Goal: Information Seeking & Learning: Learn about a topic

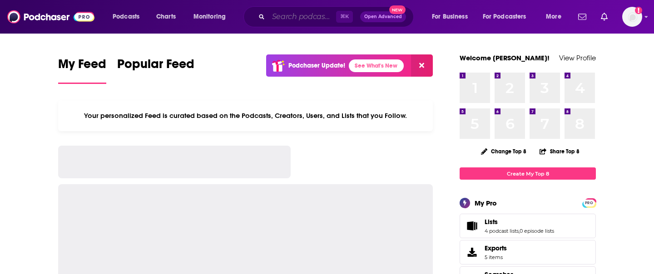
click at [319, 15] on input "Search podcasts, credits, & more..." at bounding box center [303, 17] width 68 height 15
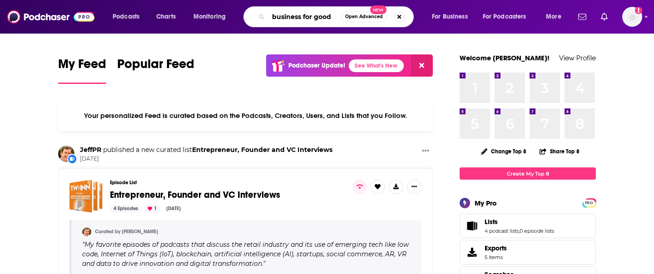
type input "business for good"
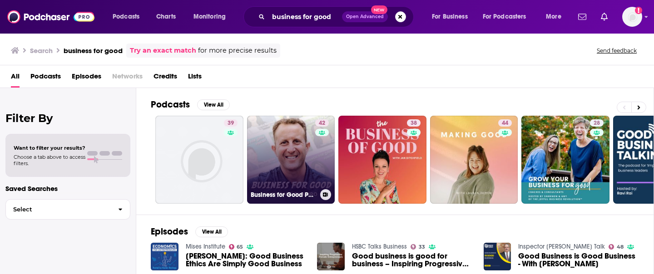
click at [283, 135] on link "42 Business for Good Podcast" at bounding box center [291, 160] width 88 height 88
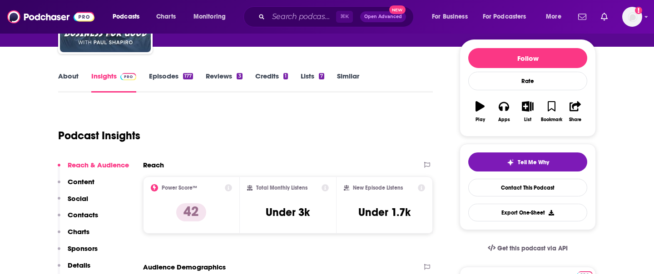
scroll to position [105, 0]
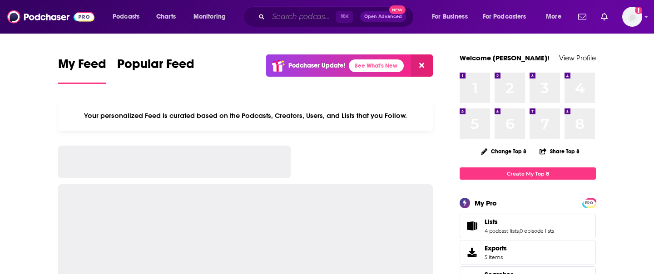
click at [302, 15] on input "Search podcasts, credits, & more..." at bounding box center [303, 17] width 68 height 15
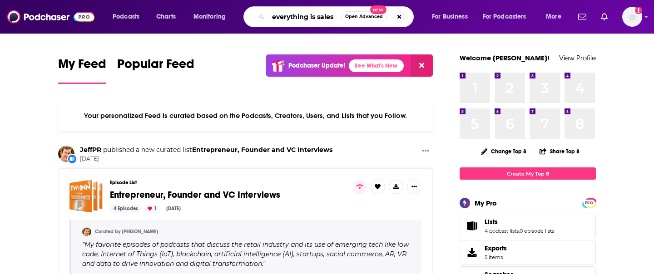
type input "everything is sales"
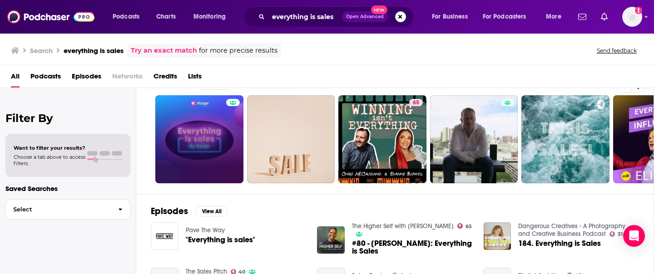
scroll to position [24, 0]
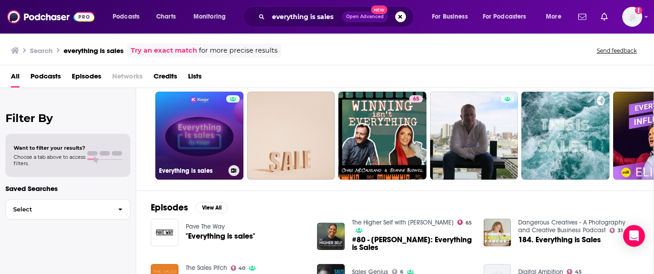
click at [203, 131] on link "Everything is sales" at bounding box center [199, 136] width 88 height 88
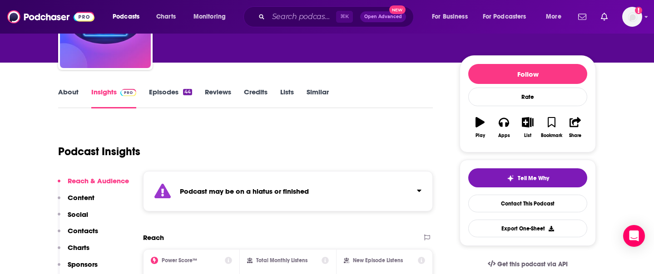
scroll to position [101, 0]
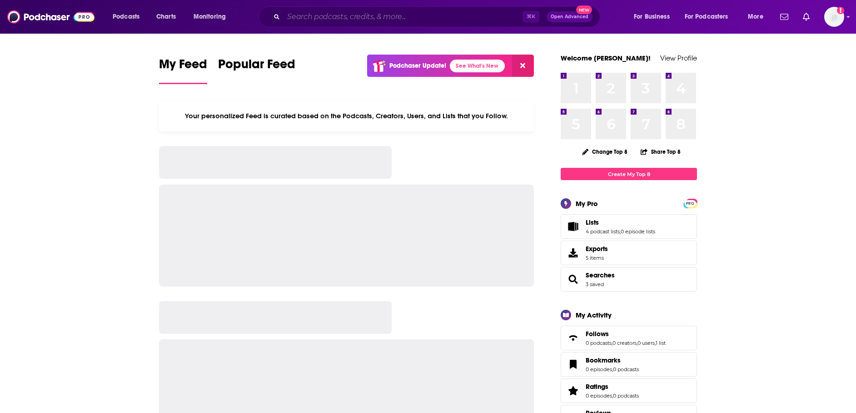
click at [314, 18] on input "Search podcasts, credits, & more..." at bounding box center [403, 17] width 239 height 15
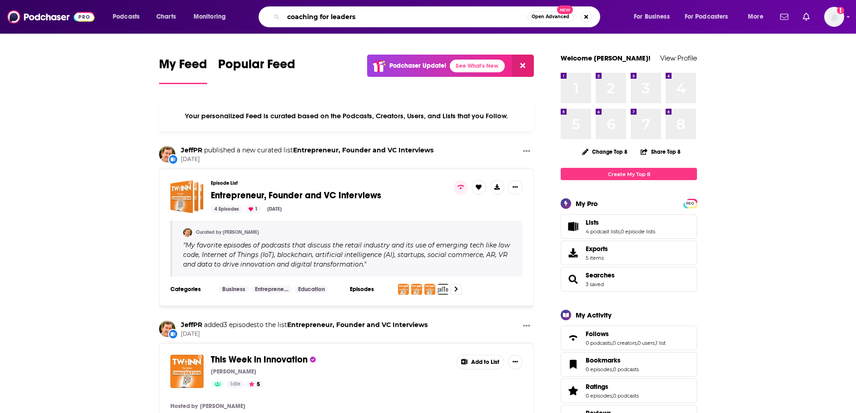
type input "coaching for leaders"
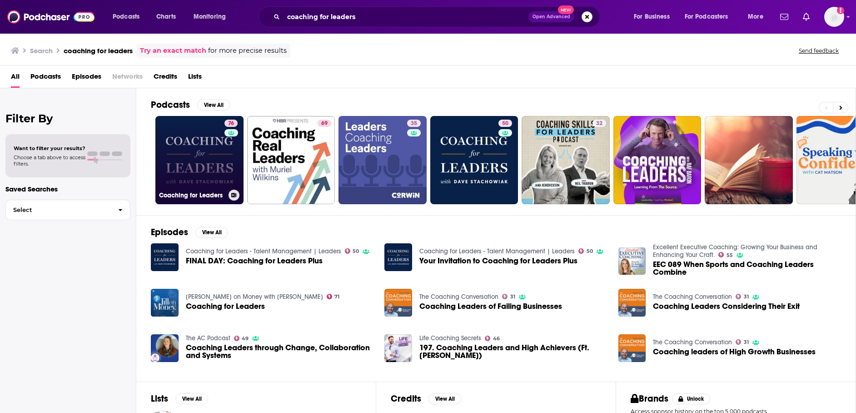
click at [201, 159] on link "76 Coaching for Leaders" at bounding box center [199, 160] width 88 height 88
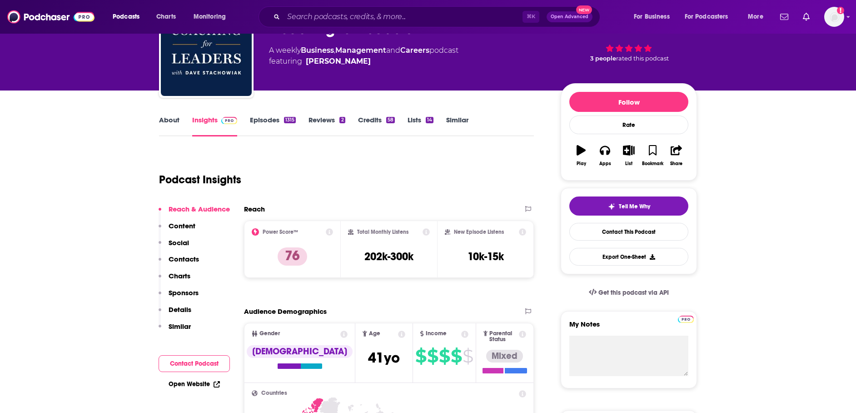
scroll to position [61, 0]
